Goal: Task Accomplishment & Management: Use online tool/utility

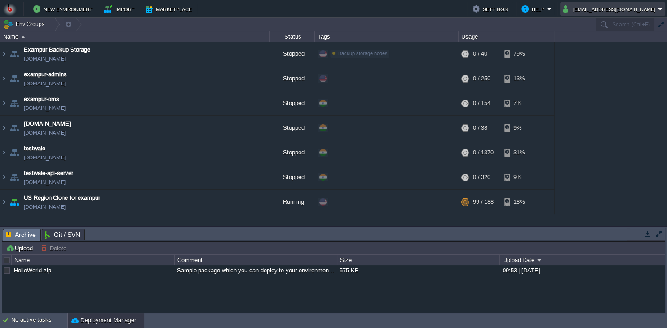
click at [612, 13] on button "edudrive@bitsstech.com" at bounding box center [610, 9] width 95 height 11
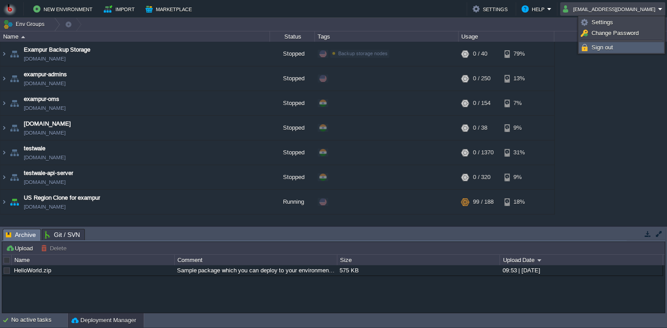
click at [599, 53] on li "Sign out" at bounding box center [621, 47] width 85 height 11
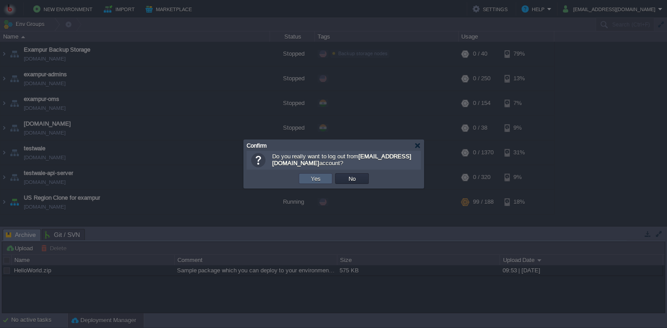
click at [311, 182] on button "Yes" at bounding box center [315, 179] width 15 height 8
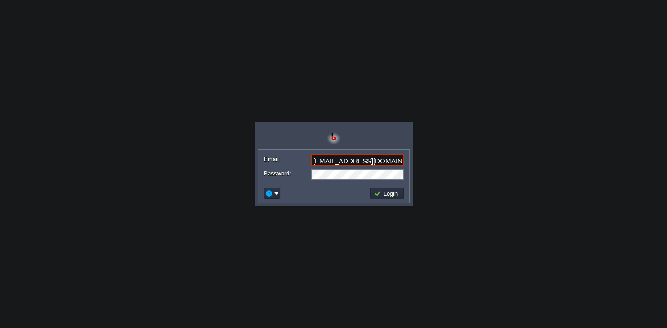
type input "[EMAIL_ADDRESS][DOMAIN_NAME]"
click at [397, 197] on button "Login" at bounding box center [387, 194] width 26 height 8
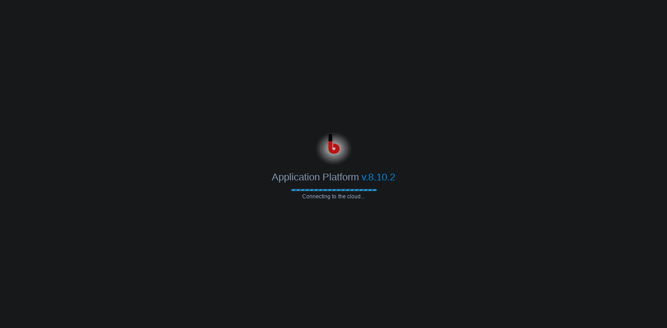
click at [472, 147] on div at bounding box center [333, 147] width 667 height 36
click at [410, 91] on body "Application Platform v.8.10.2 Connecting to the cloud... Email: [EMAIL_ADDRESS]…" at bounding box center [333, 164] width 667 height 328
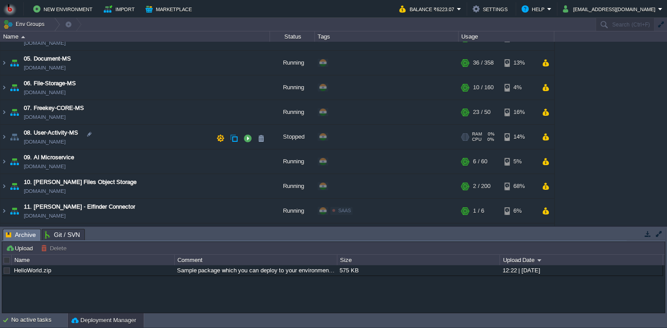
scroll to position [123, 0]
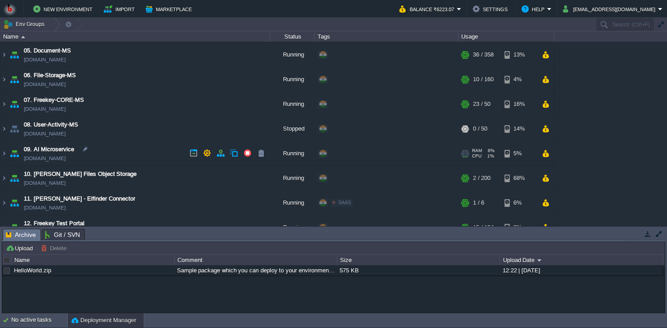
click at [135, 155] on td "09. AI Microservice ai-ms.in1.bitss.cloud" at bounding box center [134, 153] width 269 height 25
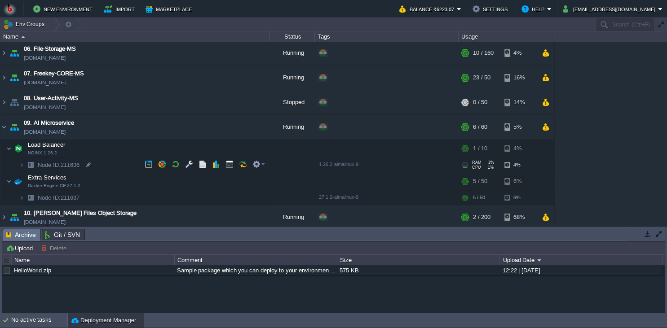
scroll to position [163, 0]
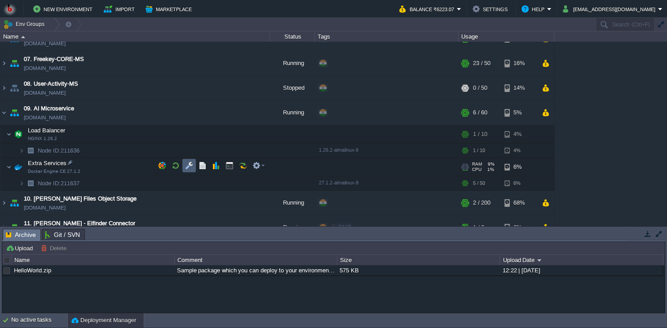
click at [186, 169] on button "button" at bounding box center [189, 166] width 8 height 8
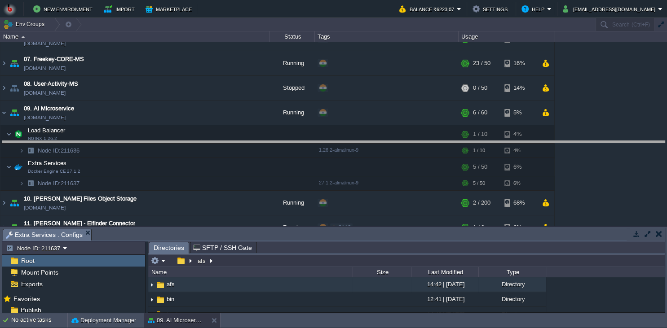
drag, startPoint x: 305, startPoint y: 241, endPoint x: 306, endPoint y: 133, distance: 107.3
click at [306, 133] on body "New Environment Import Marketplace Bonus ₹0.00 Upgrade Account Balance ₹6223.07…" at bounding box center [333, 164] width 667 height 328
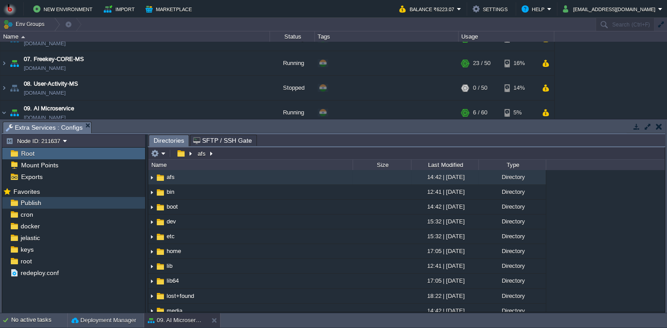
click at [57, 200] on div "Publish" at bounding box center [73, 203] width 143 height 12
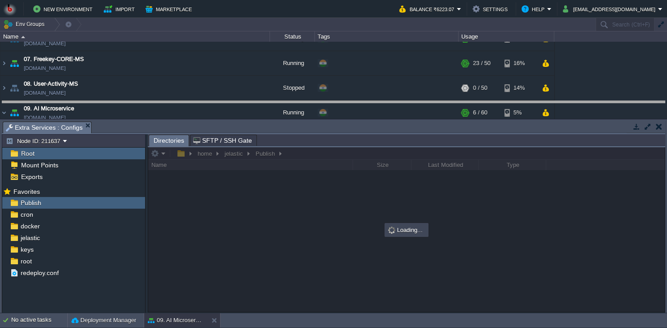
click at [244, 113] on body "New Environment Import Marketplace Bonus ₹0.00 Upgrade Account Balance ₹6223.07…" at bounding box center [333, 164] width 667 height 328
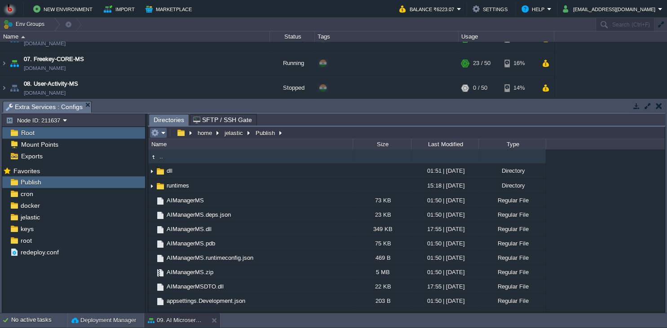
click at [154, 136] on button "button" at bounding box center [155, 133] width 8 height 8
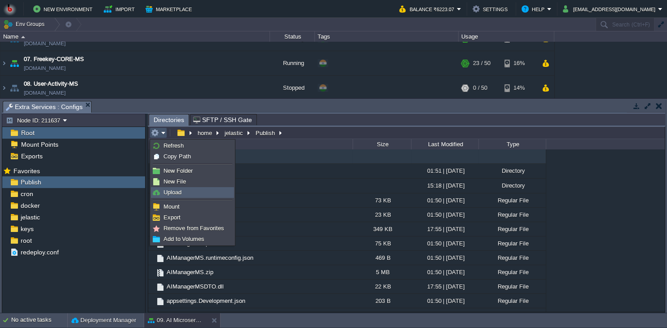
click at [177, 196] on link "Upload" at bounding box center [192, 193] width 82 height 10
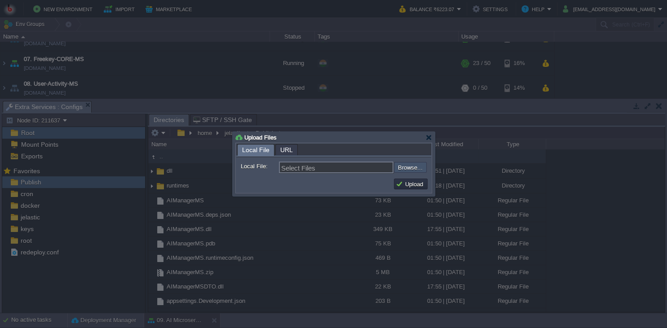
click at [415, 163] on input "file" at bounding box center [370, 167] width 114 height 11
type input "C:\fakepath\AIManagerMS.dll"
type input "AIManagerMS.dll"
click at [408, 185] on button "Upload" at bounding box center [411, 184] width 30 height 8
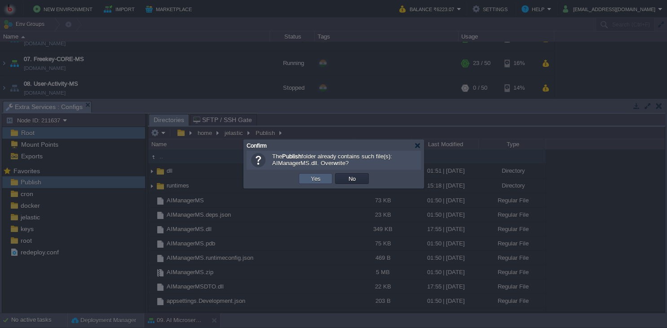
click at [310, 184] on td "Yes" at bounding box center [316, 178] width 34 height 11
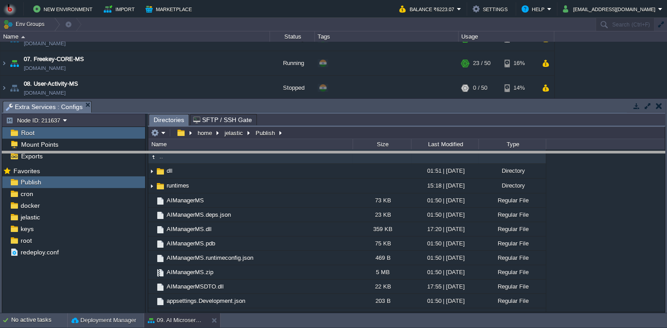
drag, startPoint x: 256, startPoint y: 109, endPoint x: 253, endPoint y: 200, distance: 91.7
click at [253, 200] on body "New Environment Import Marketplace Bonus ₹0.00 Upgrade Account Balance ₹6223.07…" at bounding box center [333, 164] width 667 height 328
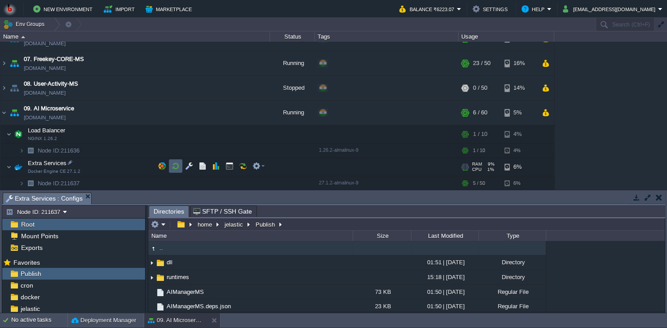
click at [171, 164] on td at bounding box center [175, 165] width 13 height 13
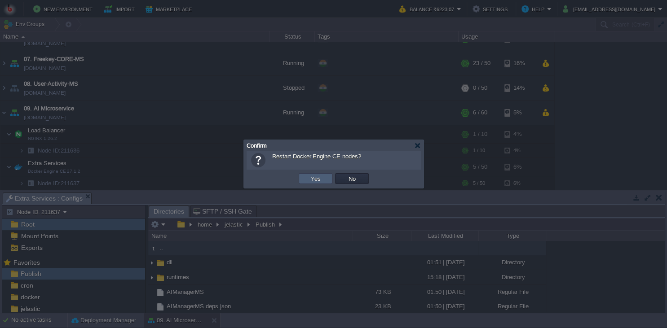
click at [304, 176] on td "Yes" at bounding box center [316, 178] width 34 height 11
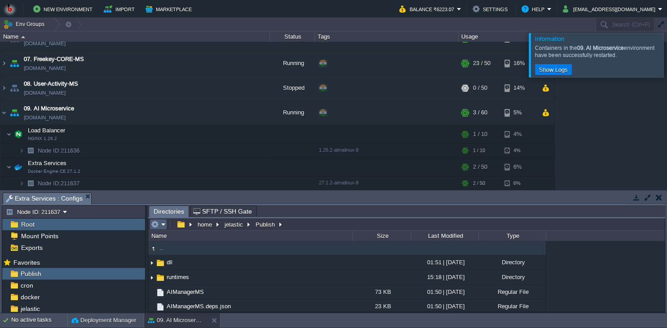
click at [164, 224] on em at bounding box center [158, 224] width 15 height 8
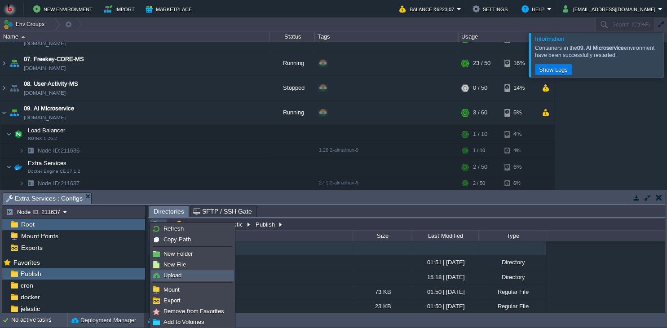
click at [186, 276] on link "Upload" at bounding box center [192, 276] width 82 height 10
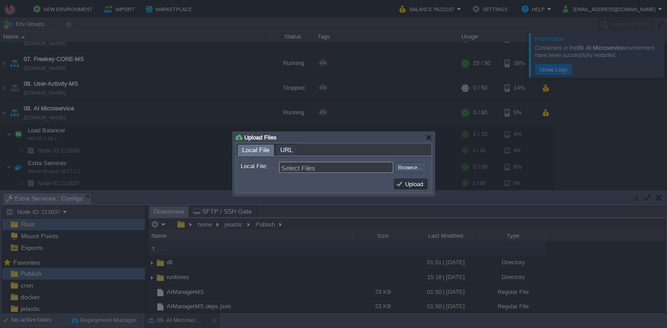
click at [401, 171] on input "file" at bounding box center [370, 167] width 114 height 11
type input "C:\fakepath\AIManagerMS.dll"
type input "AIManagerMS.dll"
click at [412, 188] on button "Upload" at bounding box center [411, 184] width 30 height 8
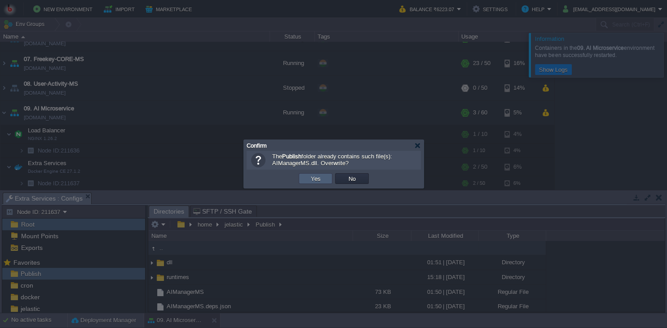
click at [322, 180] on td "Yes" at bounding box center [316, 178] width 34 height 11
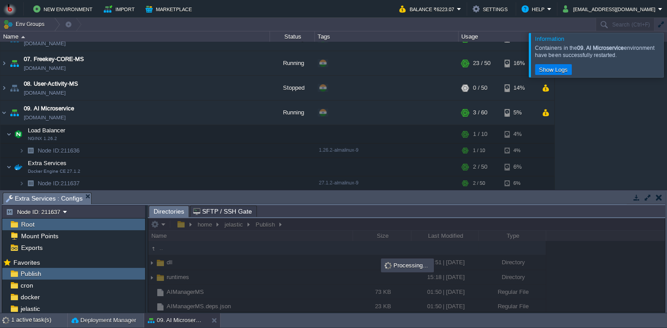
click at [666, 57] on div at bounding box center [678, 55] width 0 height 44
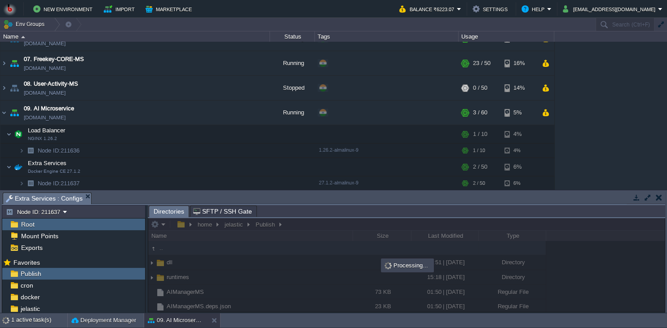
click at [585, 119] on div "00. Jenkins DevOps Server env-6377971.in1.bitss.cloud Stopped + Add to Env Grou…" at bounding box center [333, 116] width 667 height 148
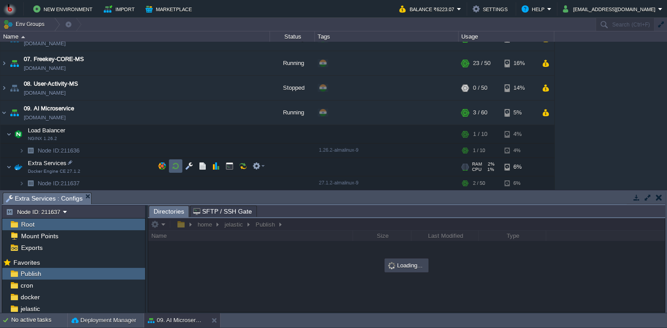
click at [173, 168] on button "button" at bounding box center [176, 166] width 8 height 8
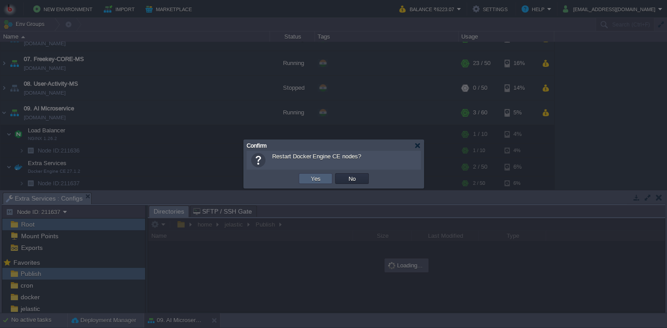
click at [330, 176] on td "Yes" at bounding box center [316, 178] width 34 height 11
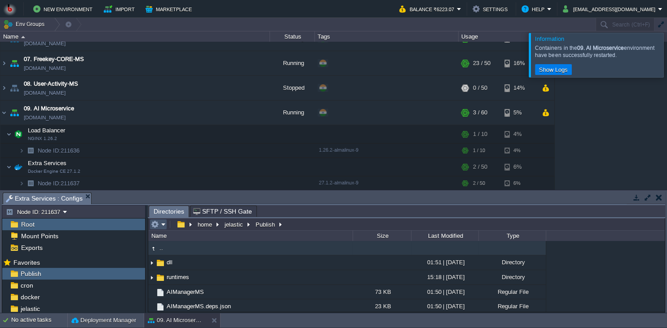
click at [157, 226] on button "button" at bounding box center [155, 224] width 8 height 8
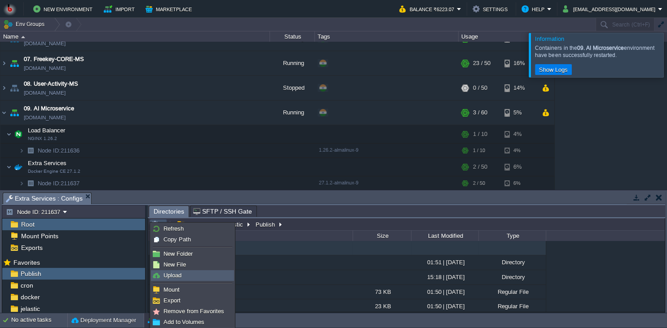
click at [178, 278] on span "Upload" at bounding box center [172, 275] width 18 height 7
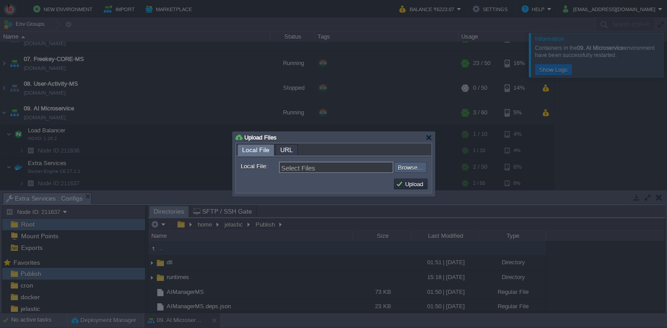
click at [410, 172] on input "file" at bounding box center [370, 167] width 114 height 11
type input "C:\fakepath\AIManagerMS.dll"
type input "AIManagerMS.dll"
click at [418, 184] on button "Upload" at bounding box center [411, 184] width 30 height 8
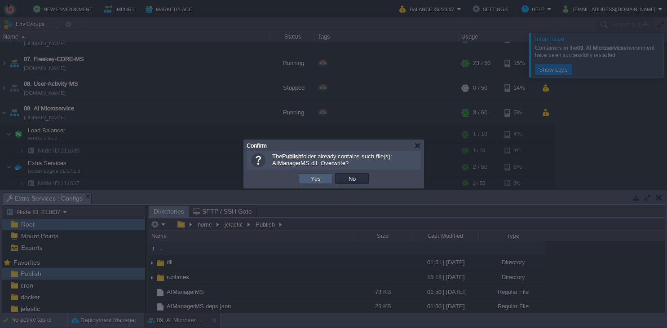
click at [314, 177] on button "Yes" at bounding box center [315, 179] width 15 height 8
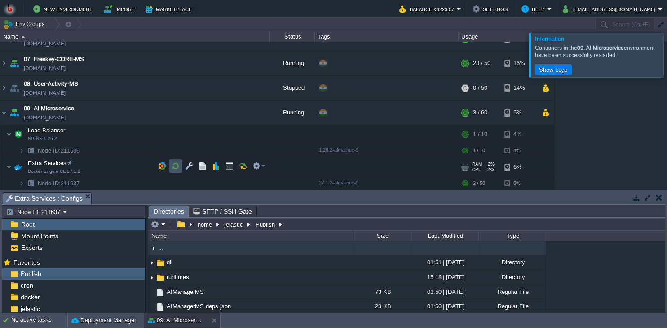
click at [177, 168] on button "button" at bounding box center [176, 166] width 8 height 8
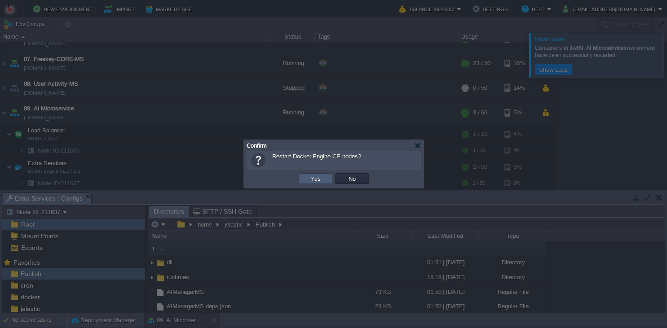
click at [313, 176] on button "Yes" at bounding box center [315, 179] width 15 height 8
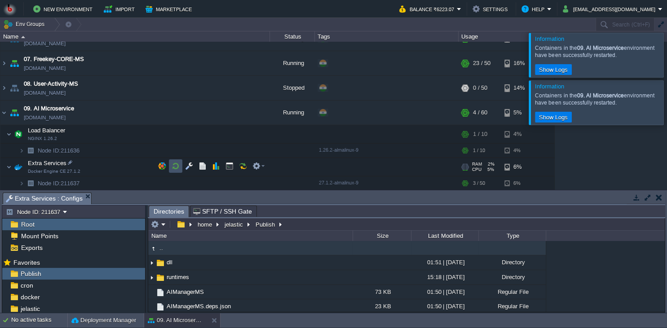
click at [173, 164] on button "button" at bounding box center [176, 166] width 8 height 8
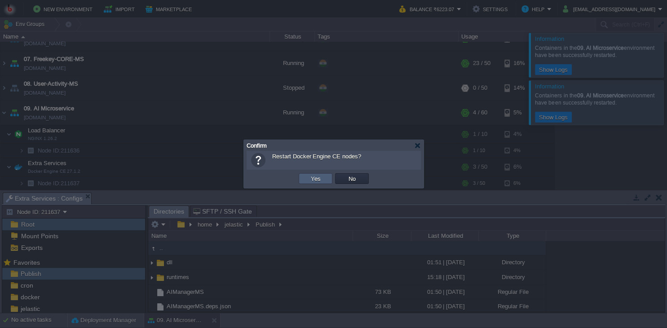
click at [308, 184] on td "Yes" at bounding box center [316, 178] width 34 height 11
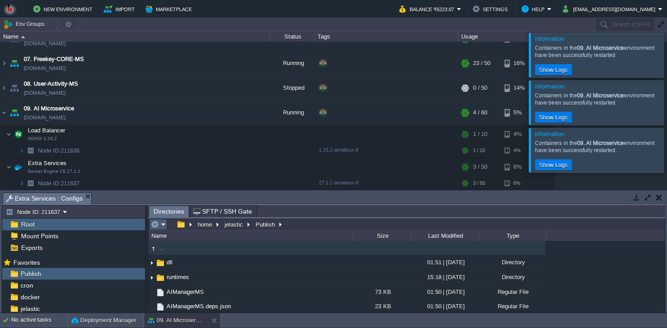
click at [162, 227] on em at bounding box center [158, 224] width 15 height 8
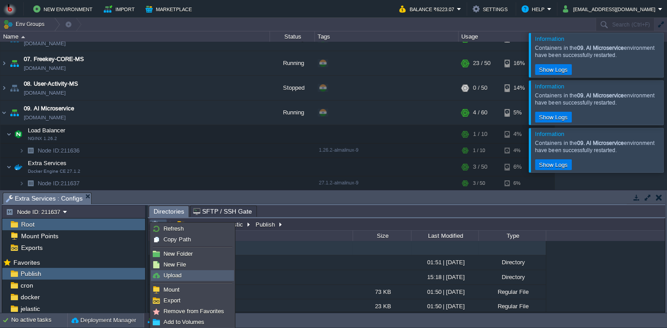
click at [185, 275] on link "Upload" at bounding box center [192, 276] width 82 height 10
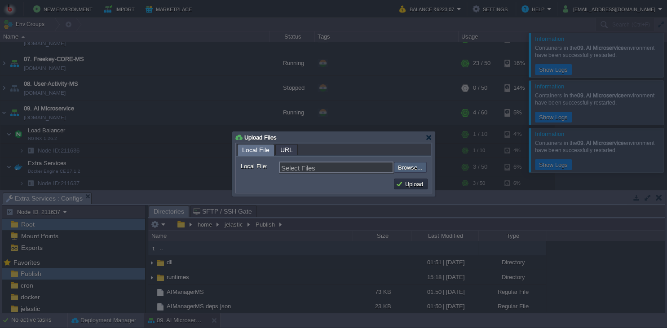
click at [409, 168] on input "file" at bounding box center [370, 167] width 114 height 11
type input "C:\fakepath\AIManagerMS.dll"
type input "AIManagerMS.dll"
click at [414, 183] on button "Upload" at bounding box center [411, 184] width 30 height 8
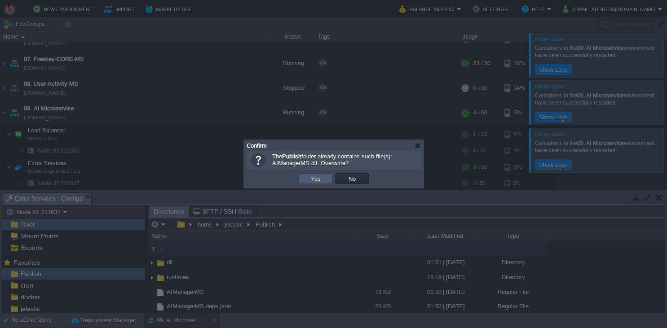
click at [318, 178] on button "Yes" at bounding box center [315, 179] width 15 height 8
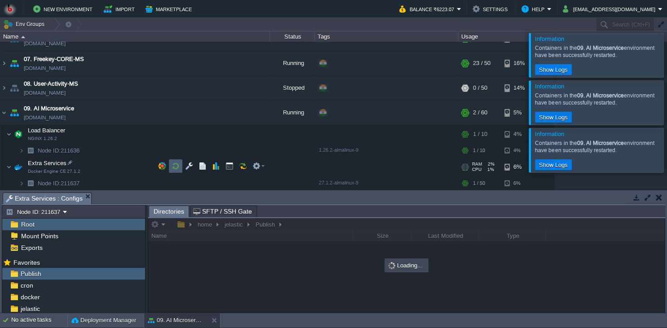
click at [172, 166] on button "button" at bounding box center [176, 166] width 8 height 8
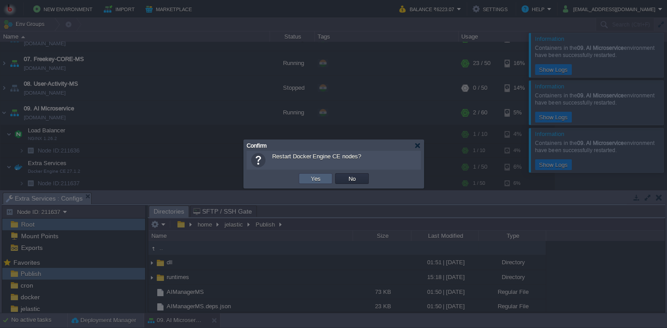
click at [322, 180] on button "Yes" at bounding box center [315, 179] width 15 height 8
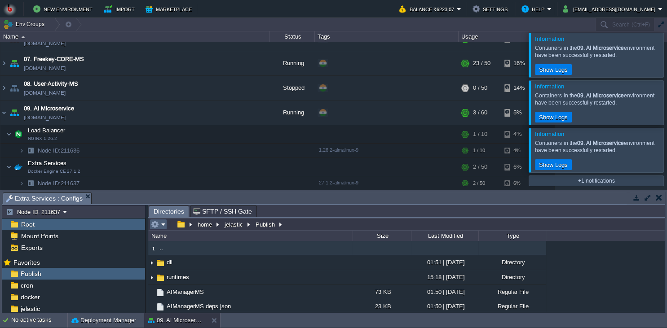
click at [163, 229] on em at bounding box center [158, 224] width 15 height 8
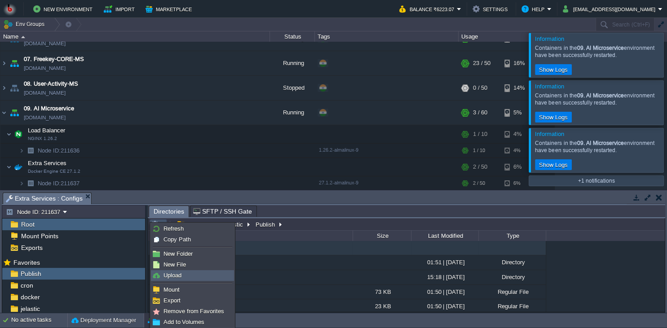
click at [175, 276] on span "Upload" at bounding box center [172, 275] width 18 height 7
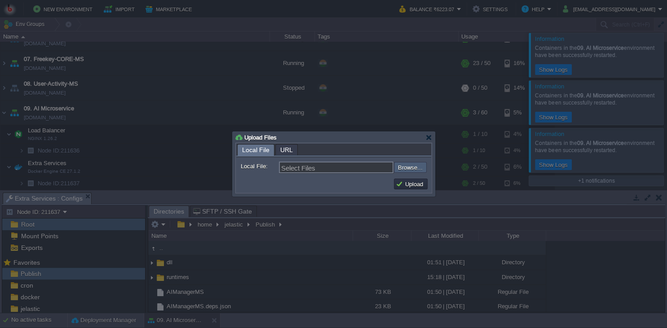
click at [407, 172] on input "file" at bounding box center [370, 167] width 114 height 11
type input "C:\fakepath\AIManagerMS.dll"
type input "AIManagerMS.dll"
click at [422, 185] on button "Upload" at bounding box center [411, 184] width 30 height 8
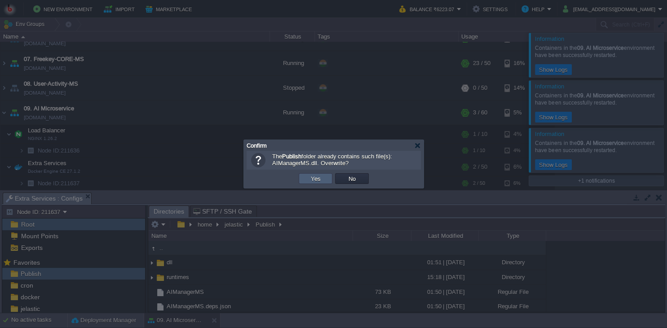
click at [315, 179] on button "Yes" at bounding box center [315, 179] width 15 height 8
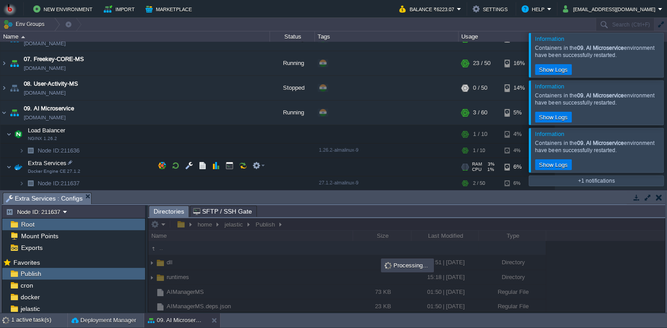
scroll to position [205, 0]
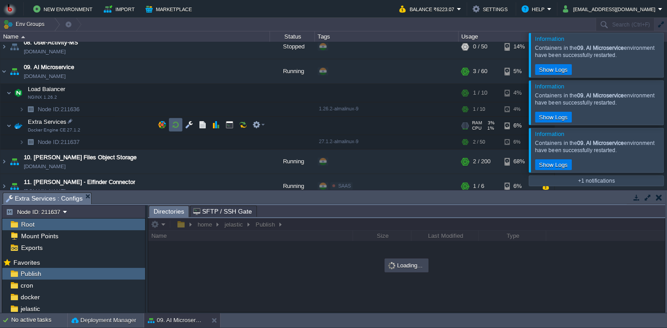
click at [173, 127] on button "button" at bounding box center [176, 125] width 8 height 8
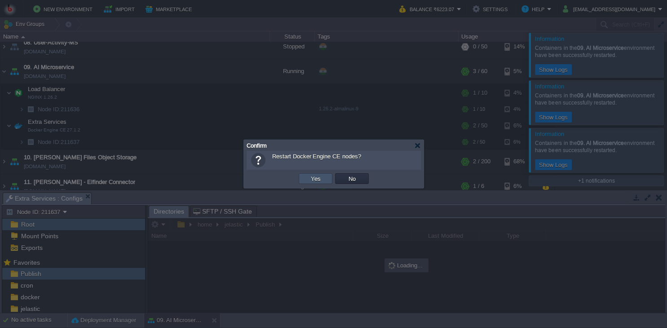
click at [317, 181] on button "Yes" at bounding box center [315, 179] width 15 height 8
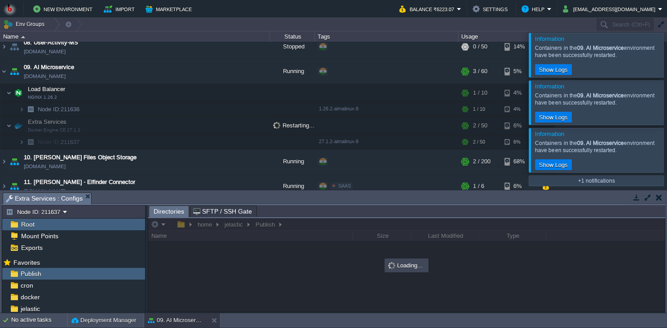
click at [569, 261] on div at bounding box center [406, 265] width 516 height 94
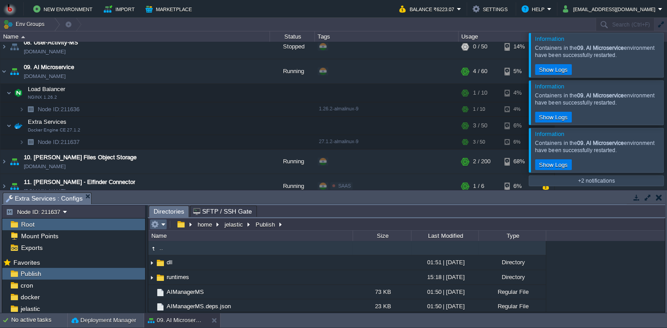
click at [164, 226] on em at bounding box center [158, 224] width 15 height 8
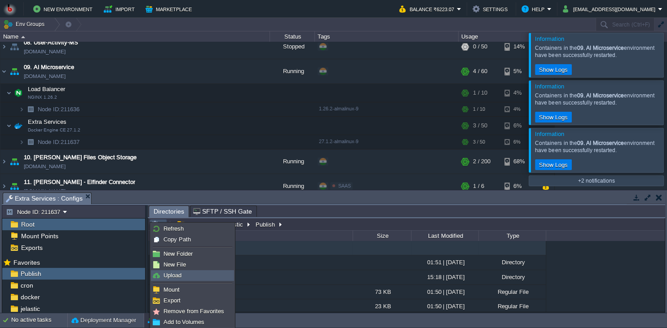
click at [186, 276] on link "Upload" at bounding box center [192, 276] width 82 height 10
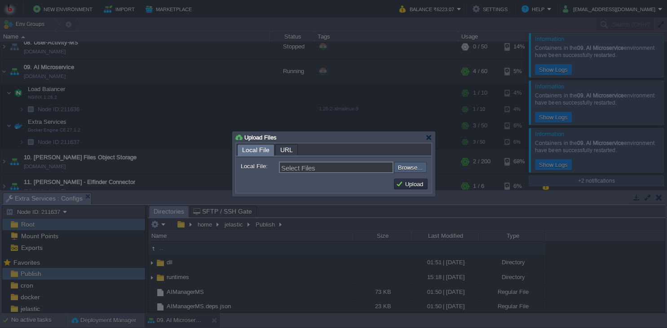
click at [407, 172] on input "file" at bounding box center [370, 167] width 114 height 11
type input "C:\fakepath\AIManagerMS.dll"
type input "AIManagerMS.dll"
click at [404, 181] on button "Upload" at bounding box center [411, 184] width 30 height 8
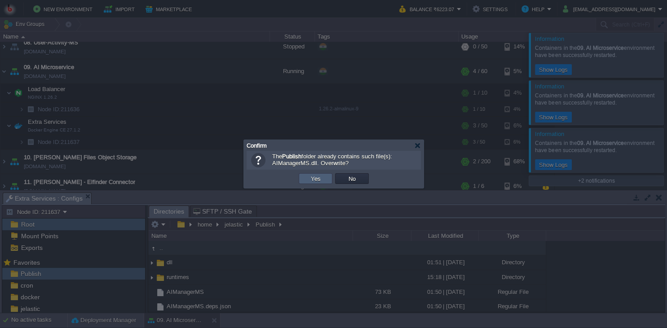
click at [312, 180] on button "Yes" at bounding box center [315, 179] width 15 height 8
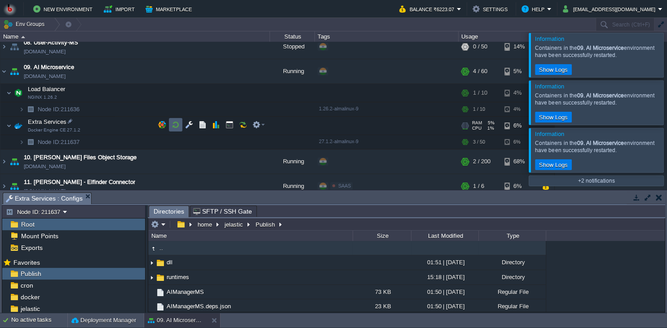
click at [172, 125] on button "button" at bounding box center [176, 125] width 8 height 8
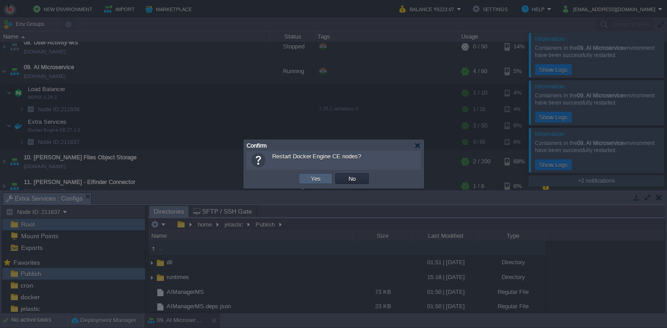
click at [312, 174] on td "Yes" at bounding box center [316, 178] width 34 height 11
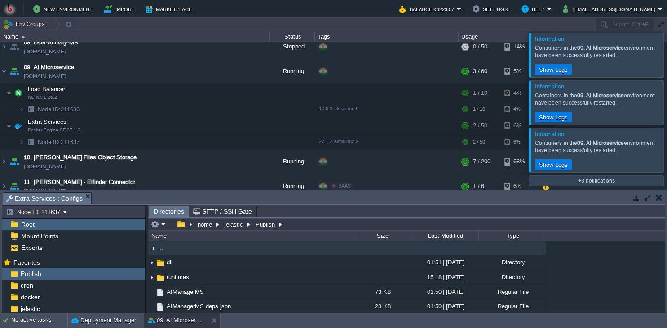
click at [159, 231] on div "home jelastic Publish" at bounding box center [217, 224] width 137 height 13
click at [163, 227] on em at bounding box center [158, 224] width 15 height 8
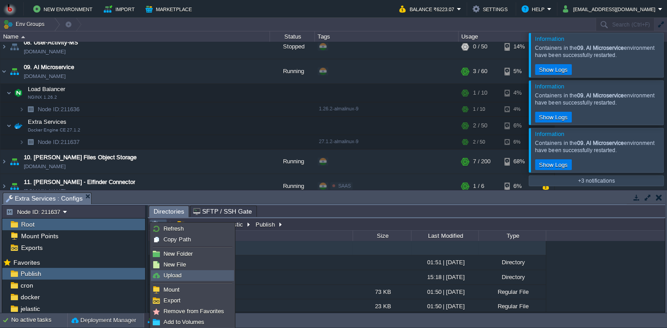
click at [171, 279] on span "Upload" at bounding box center [172, 275] width 18 height 7
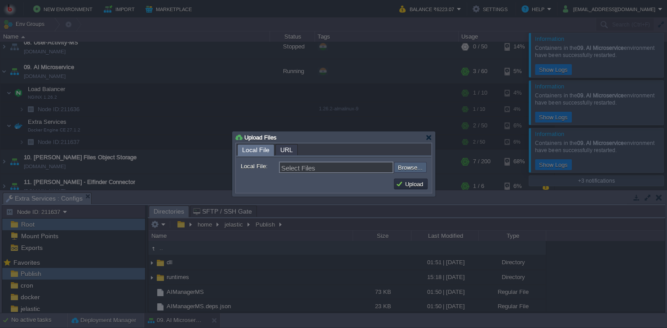
click at [397, 169] on input "file" at bounding box center [370, 167] width 114 height 11
type input "C:\fakepath\AIManagerMS.dll"
type input "AIManagerMS.dll"
click at [419, 188] on button "Upload" at bounding box center [411, 184] width 30 height 8
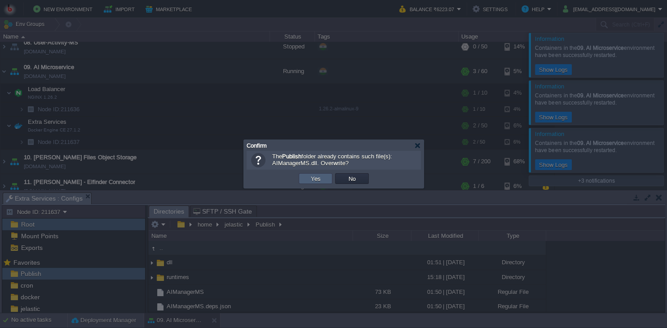
click at [304, 175] on td "Yes" at bounding box center [316, 178] width 34 height 11
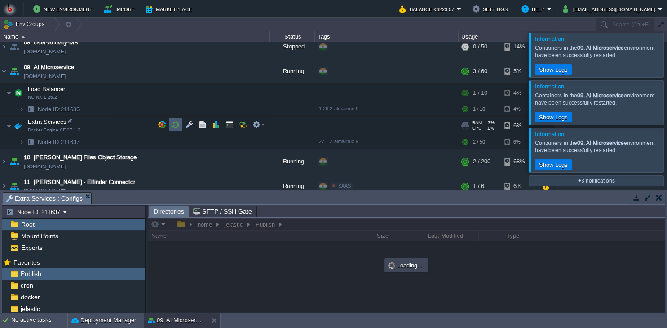
click at [172, 124] on button "button" at bounding box center [176, 125] width 8 height 8
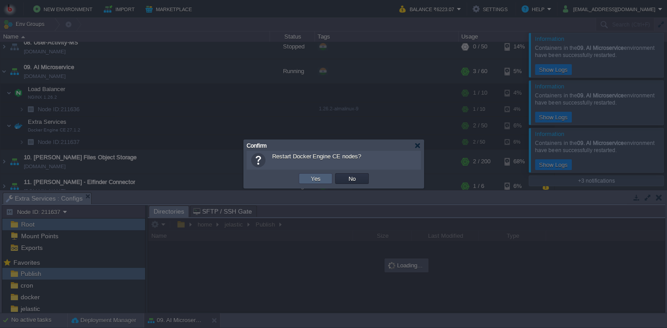
click at [317, 177] on button "Yes" at bounding box center [315, 179] width 15 height 8
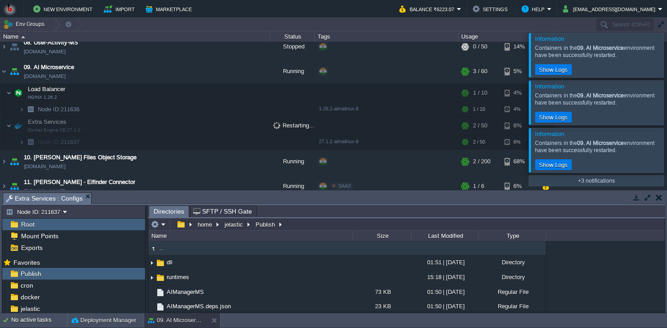
click at [666, 147] on div at bounding box center [678, 150] width 0 height 44
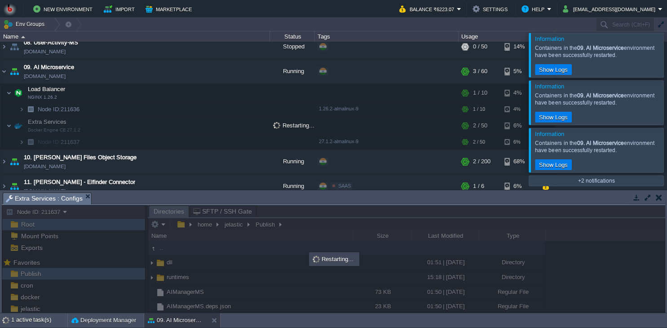
click at [666, 108] on div at bounding box center [678, 102] width 0 height 44
click at [666, 55] on div at bounding box center [678, 55] width 0 height 44
click at [666, 76] on div at bounding box center [678, 55] width 0 height 44
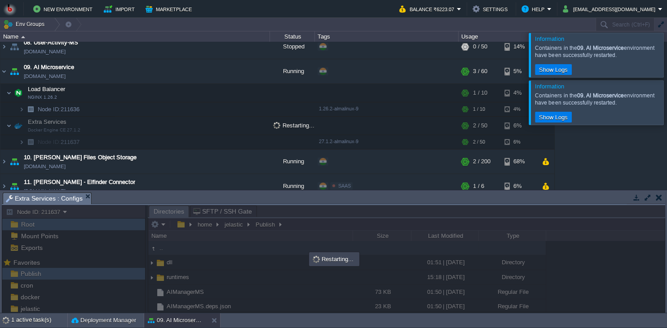
click at [663, 53] on div at bounding box center [663, 55] width 0 height 44
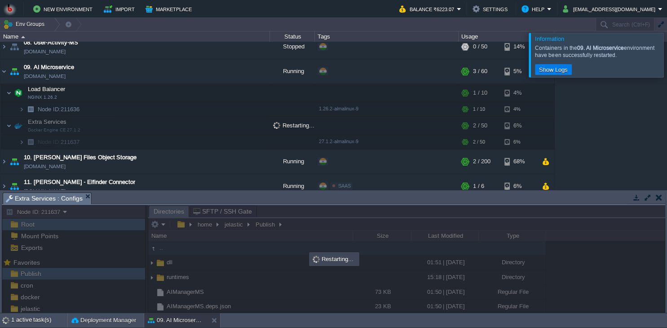
click at [666, 53] on div at bounding box center [678, 55] width 0 height 44
